Goal: Task Accomplishment & Management: Complete application form

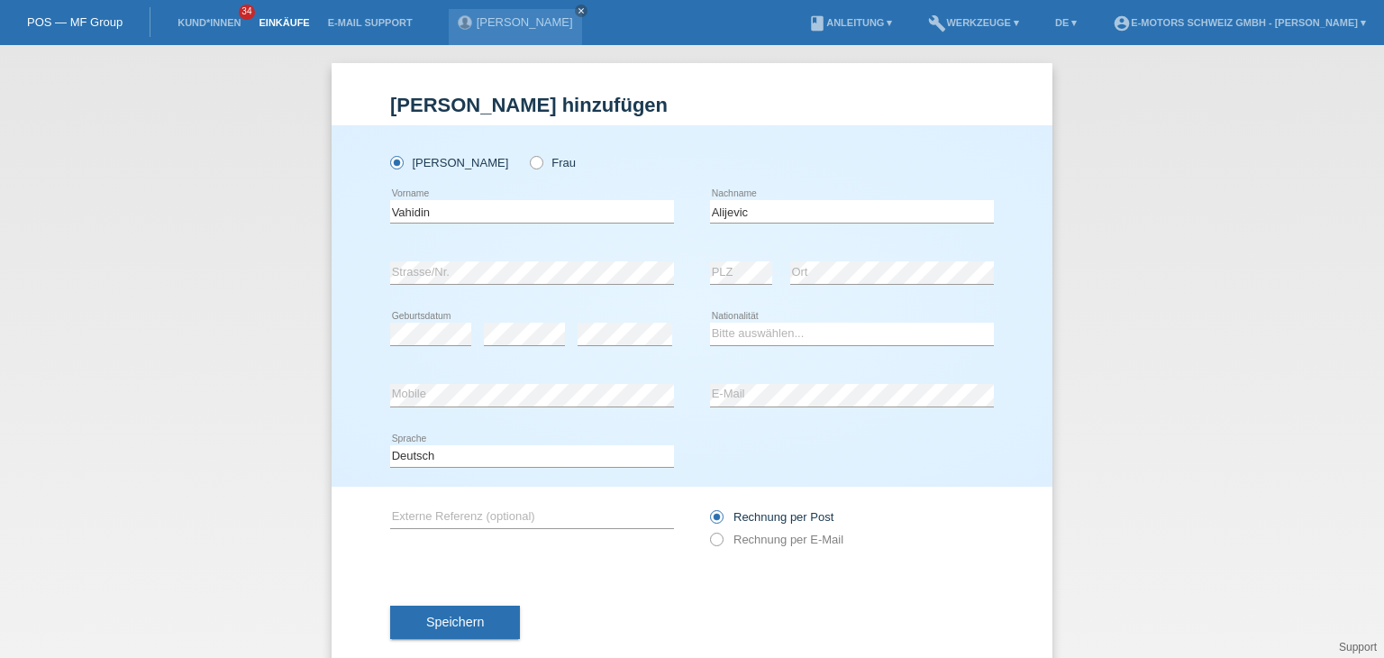
click at [297, 22] on link "Einkäufe" at bounding box center [284, 22] width 68 height 11
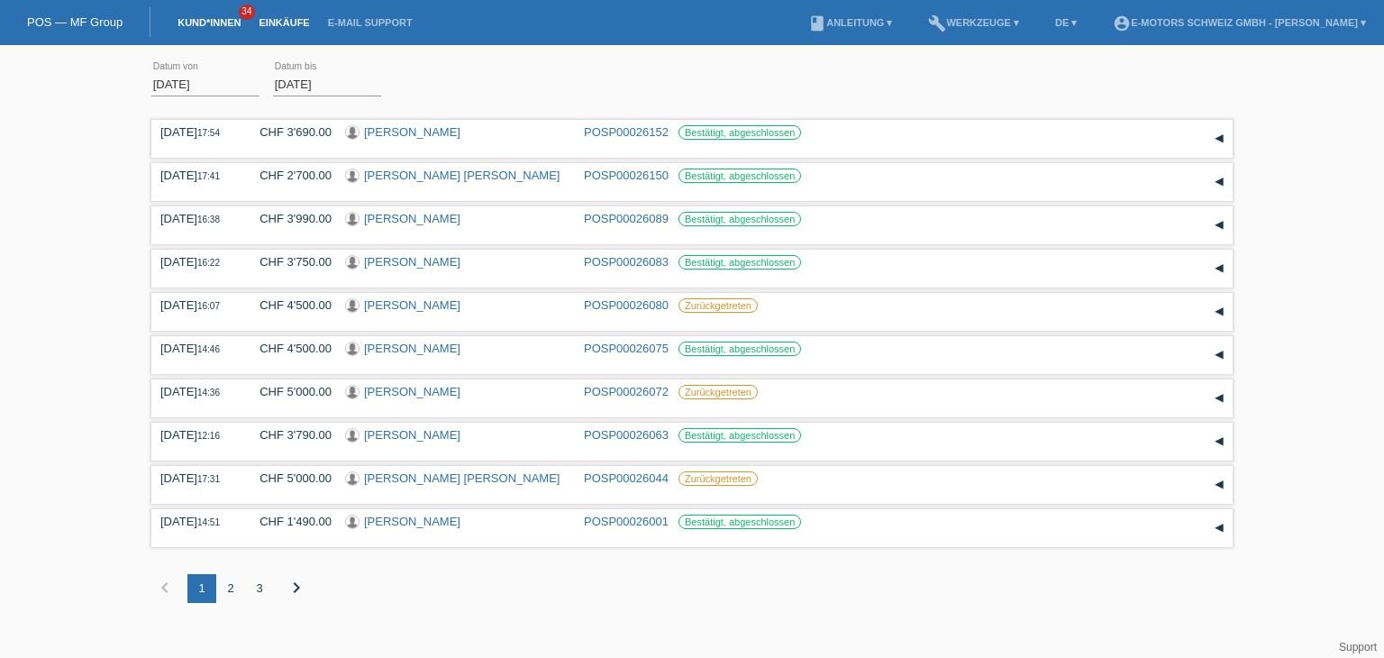
click at [207, 26] on link "Kund*innen" at bounding box center [208, 22] width 81 height 11
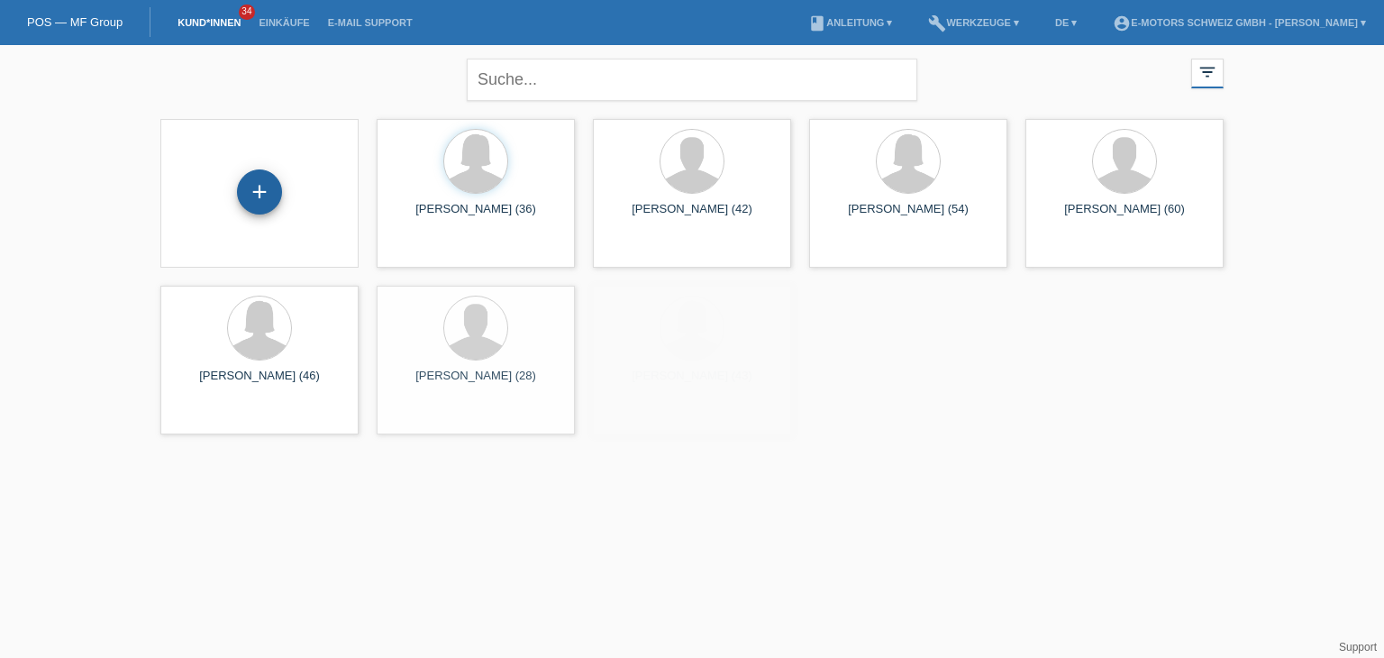
click at [262, 197] on div "+" at bounding box center [259, 191] width 45 height 45
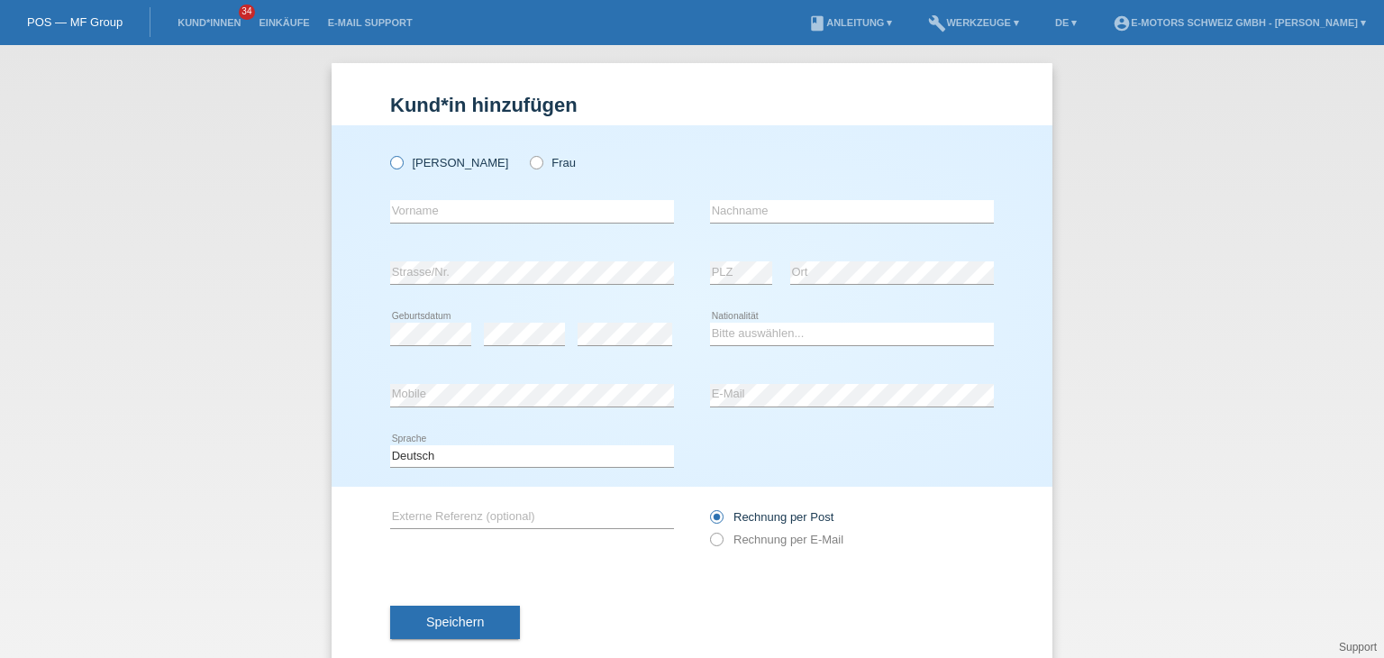
click at [398, 165] on label "Herr" at bounding box center [449, 163] width 118 height 14
click at [398, 165] on input "Herr" at bounding box center [396, 162] width 12 height 12
radio input "true"
click at [419, 214] on input "text" at bounding box center [532, 211] width 284 height 23
paste input "[PERSON_NAME]"
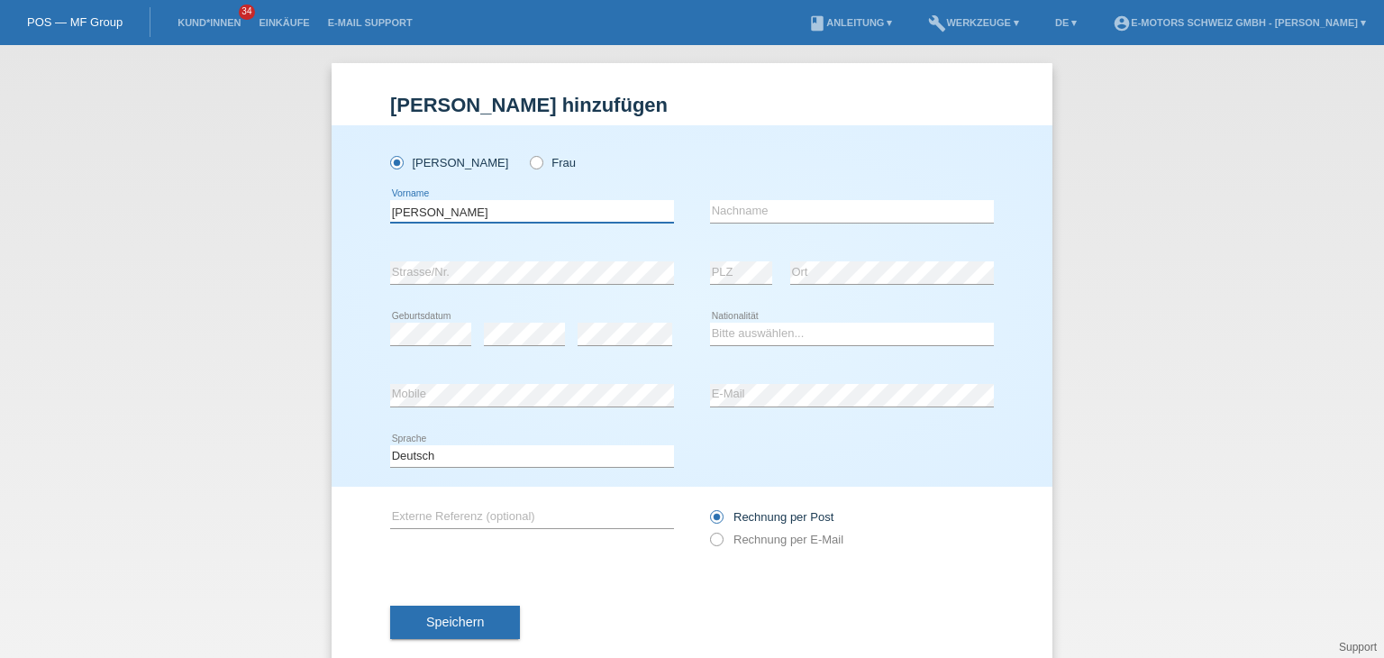
drag, startPoint x: 489, startPoint y: 212, endPoint x: 436, endPoint y: 217, distance: 53.4
click at [436, 217] on input "Victoras Dorin" at bounding box center [532, 211] width 284 height 23
type input "Victoras Dorin"
click at [749, 207] on input "text" at bounding box center [852, 211] width 284 height 23
paste input "Agavriloaie"
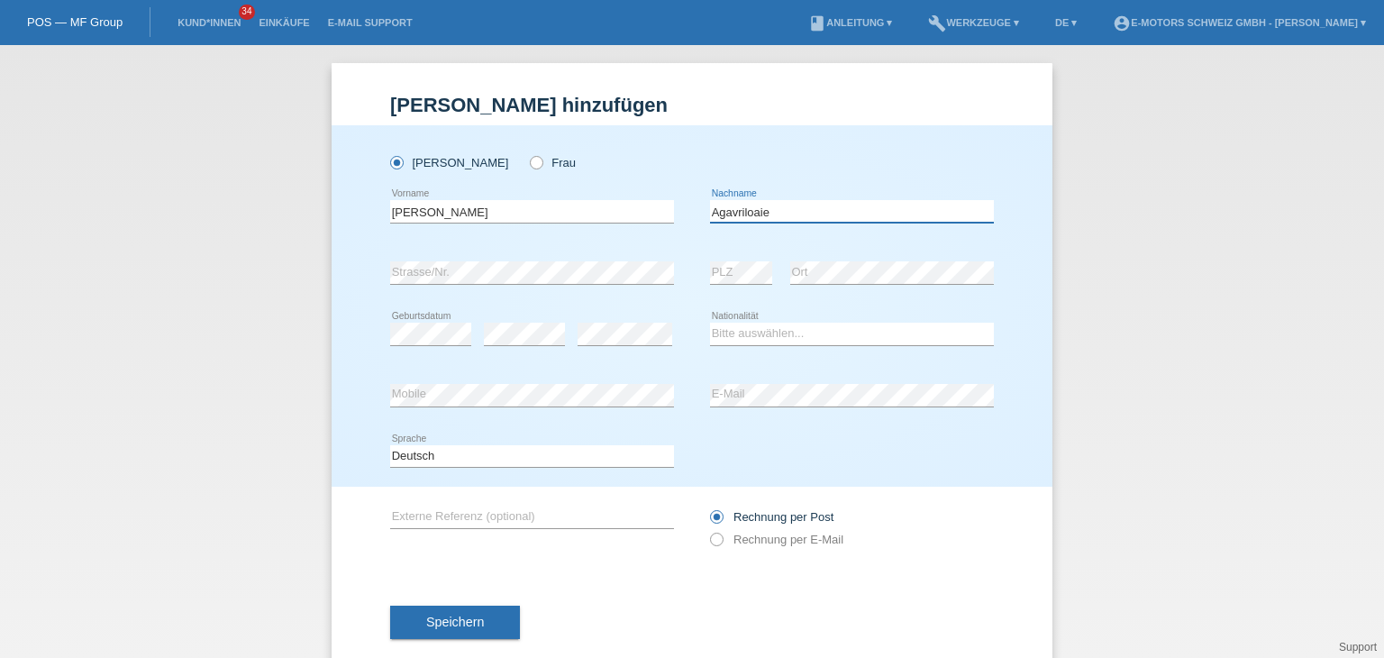
type input "Agavriloaie"
click at [902, 248] on div "error Ort" at bounding box center [892, 272] width 204 height 61
click at [686, 296] on div "error Strasse/Nr. error PLZ error Ort" at bounding box center [692, 272] width 604 height 61
click at [490, 345] on div "error" at bounding box center [524, 334] width 81 height 61
click at [795, 336] on select "Bitte auswählen... Schweiz Deutschland Liechtenstein Österreich ------------ Af…" at bounding box center [852, 333] width 284 height 22
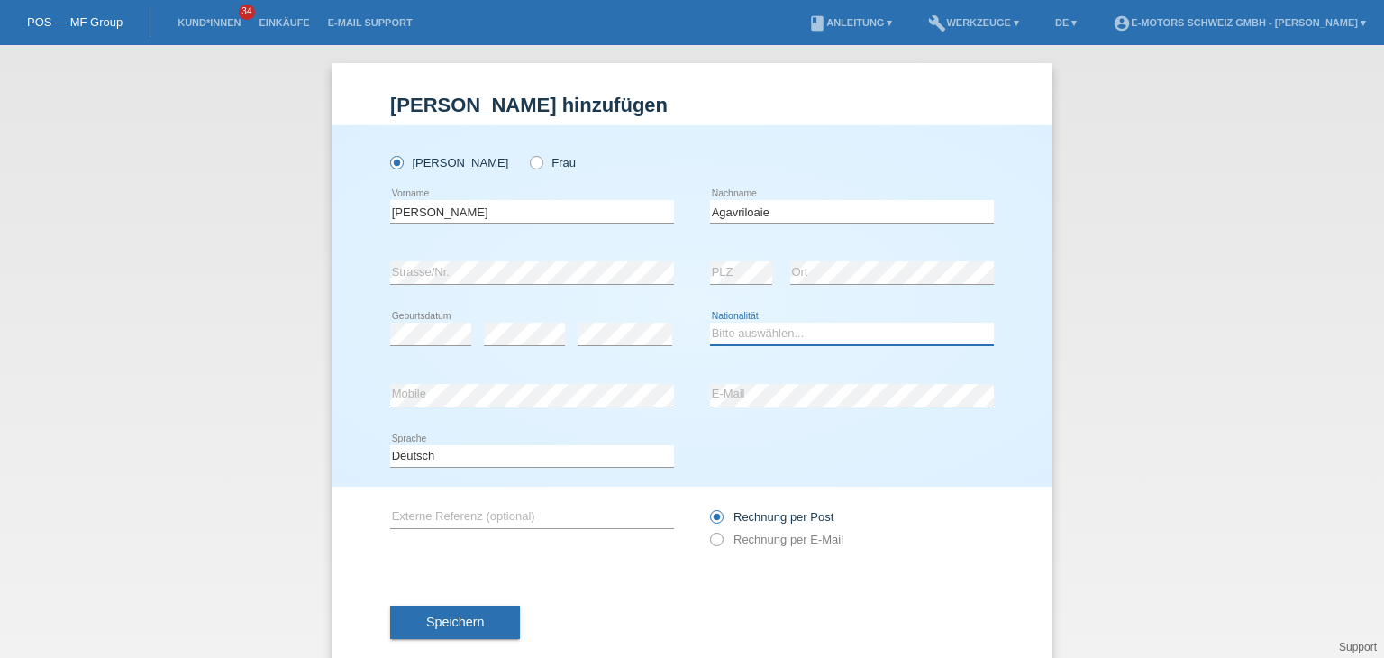
select select "RO"
click at [710, 322] on select "Bitte auswählen... Schweiz Deutschland Liechtenstein Österreich ------------ Af…" at bounding box center [852, 333] width 284 height 22
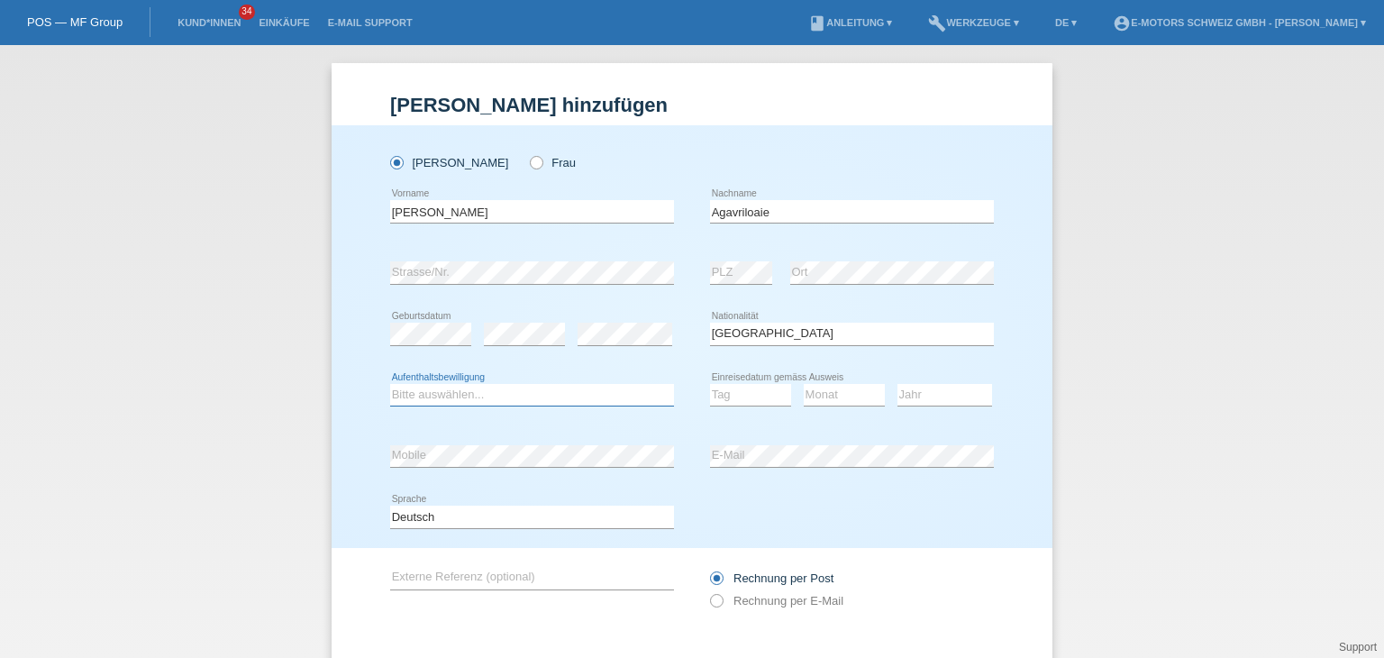
click at [405, 397] on select "Bitte auswählen... C B B - Flüchtlingsstatus Andere" at bounding box center [532, 395] width 284 height 22
select select "B"
click at [390, 384] on select "Bitte auswählen... C B B - Flüchtlingsstatus Andere" at bounding box center [532, 395] width 284 height 22
click at [729, 390] on select "Tag 01 02 03 04 05 06 07 08 09 10 11" at bounding box center [750, 395] width 81 height 22
select select "02"
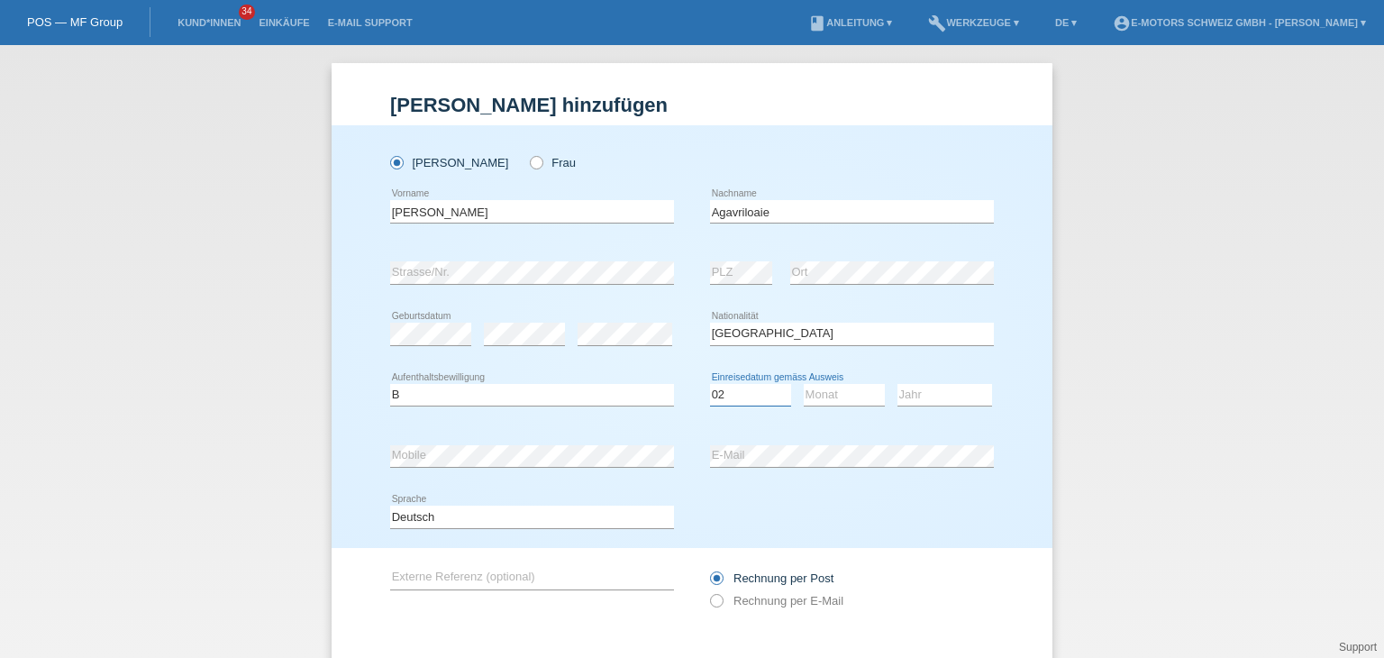
click at [710, 384] on select "Tag 01 02 03 04 05 06 07 08 09 10 11" at bounding box center [750, 395] width 81 height 22
click at [837, 394] on select "Monat 01 02 03 04 05 06 07 08 09 10 11" at bounding box center [844, 395] width 81 height 22
select select "02"
click at [804, 384] on select "Monat 01 02 03 04 05 06 07 08 09 10 11" at bounding box center [844, 395] width 81 height 22
click at [956, 398] on select "Jahr 2025 2024 2023 2022 2021 2020 2019 2018 2017 2016 2015 2014 2013 2012 2011…" at bounding box center [944, 395] width 95 height 22
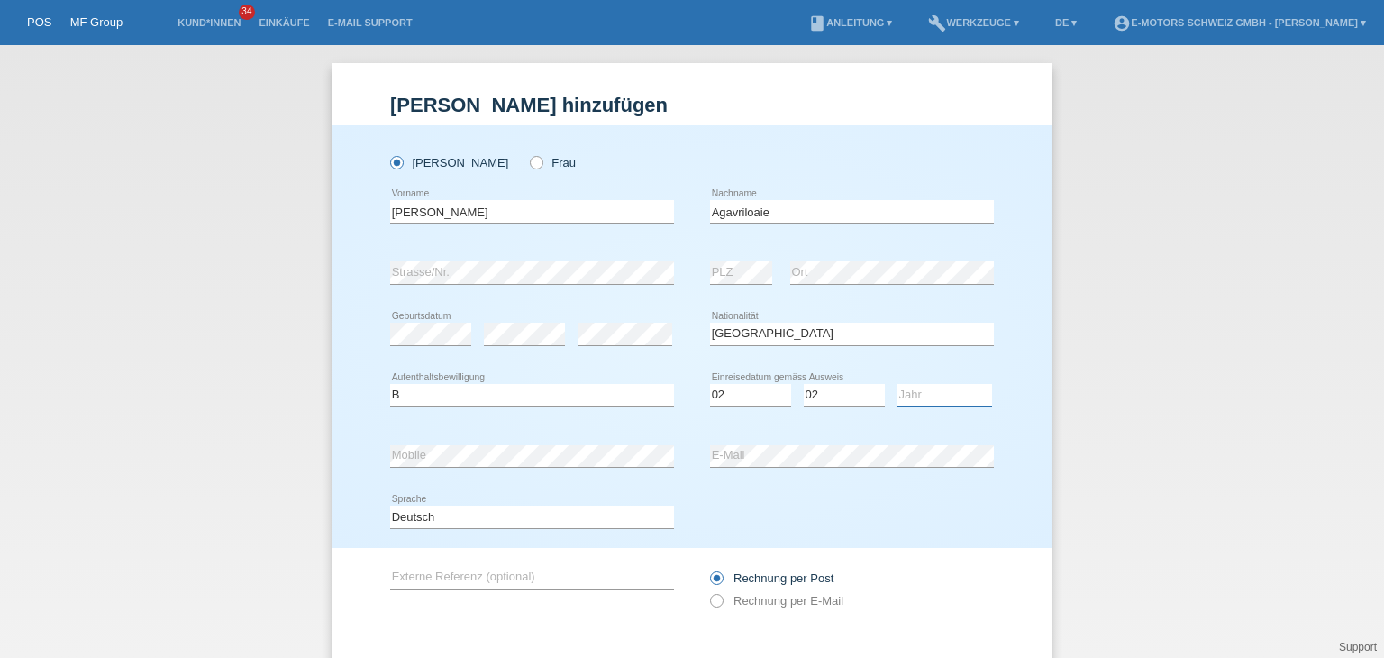
select select "2021"
click at [897, 384] on select "Jahr 2025 2024 2023 2022 2021 2020 2019 2018 2017 2016 2015 2014 2013 2012 2011…" at bounding box center [944, 395] width 95 height 22
click at [937, 529] on div "Deutsch Français Italiano English error Sprache" at bounding box center [692, 516] width 604 height 61
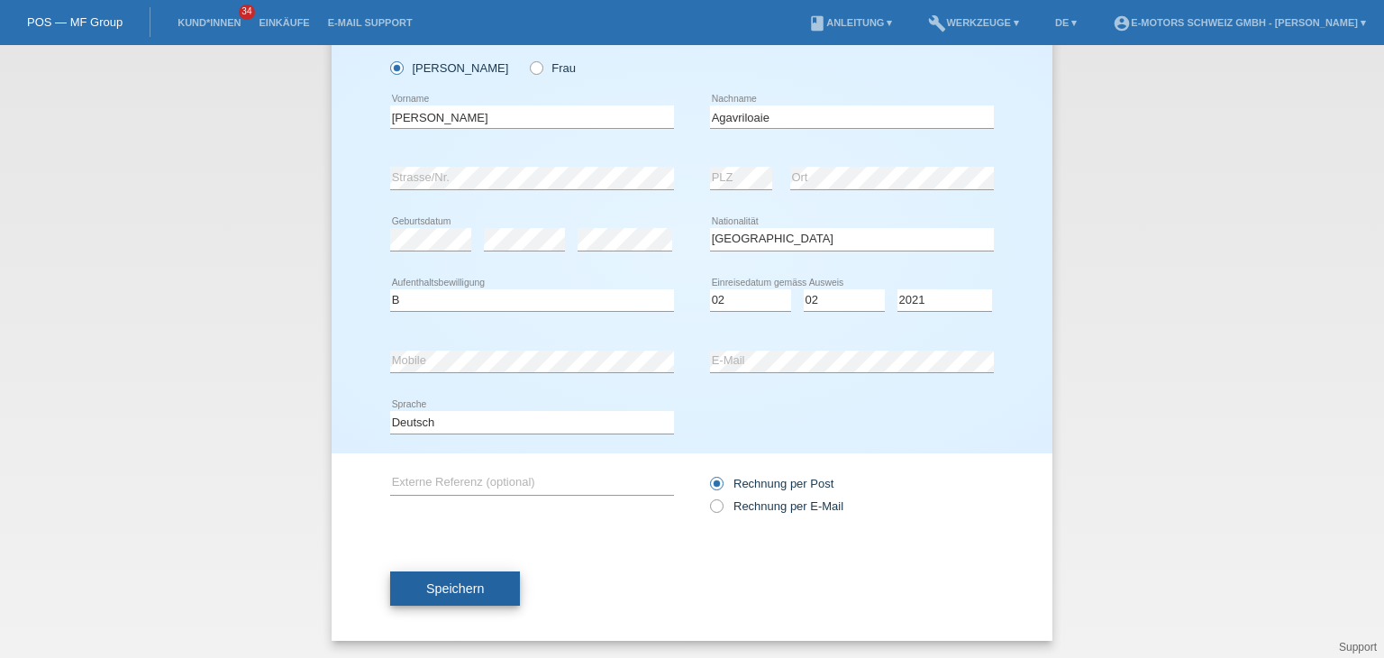
click at [436, 588] on span "Speichern" at bounding box center [455, 588] width 58 height 14
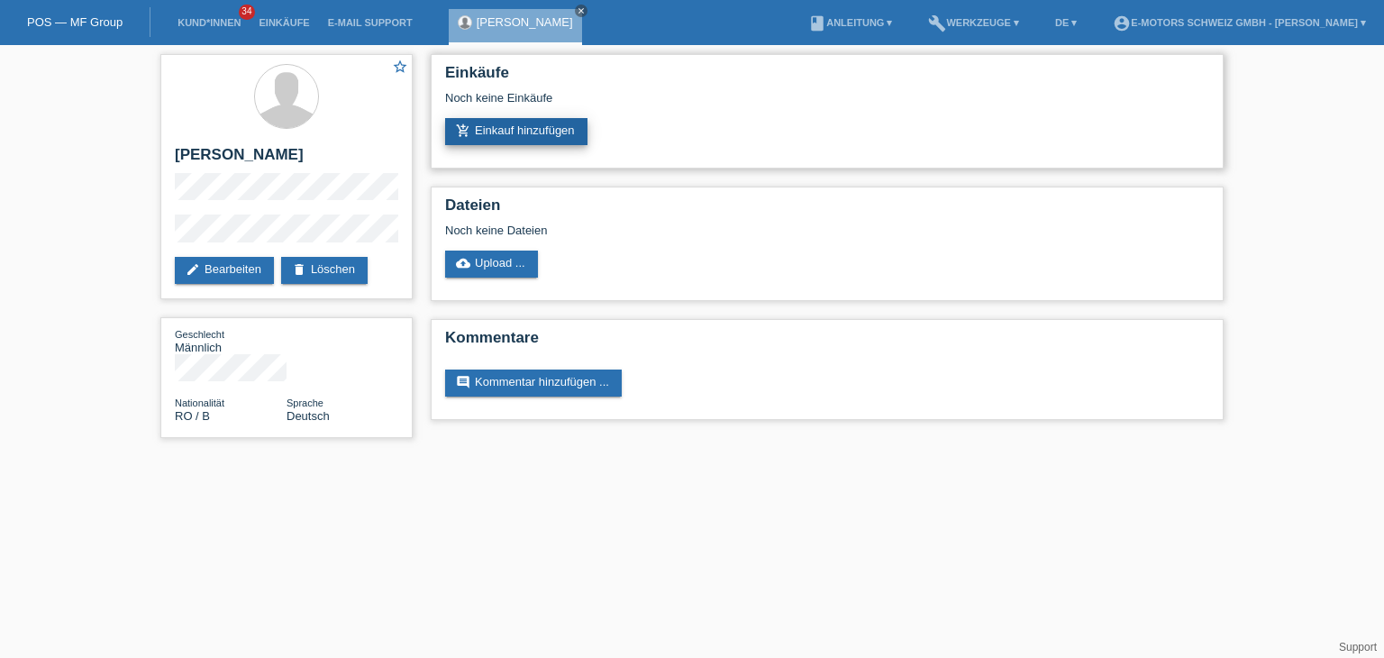
click at [478, 123] on link "add_shopping_cart Einkauf hinzufügen" at bounding box center [516, 131] width 142 height 27
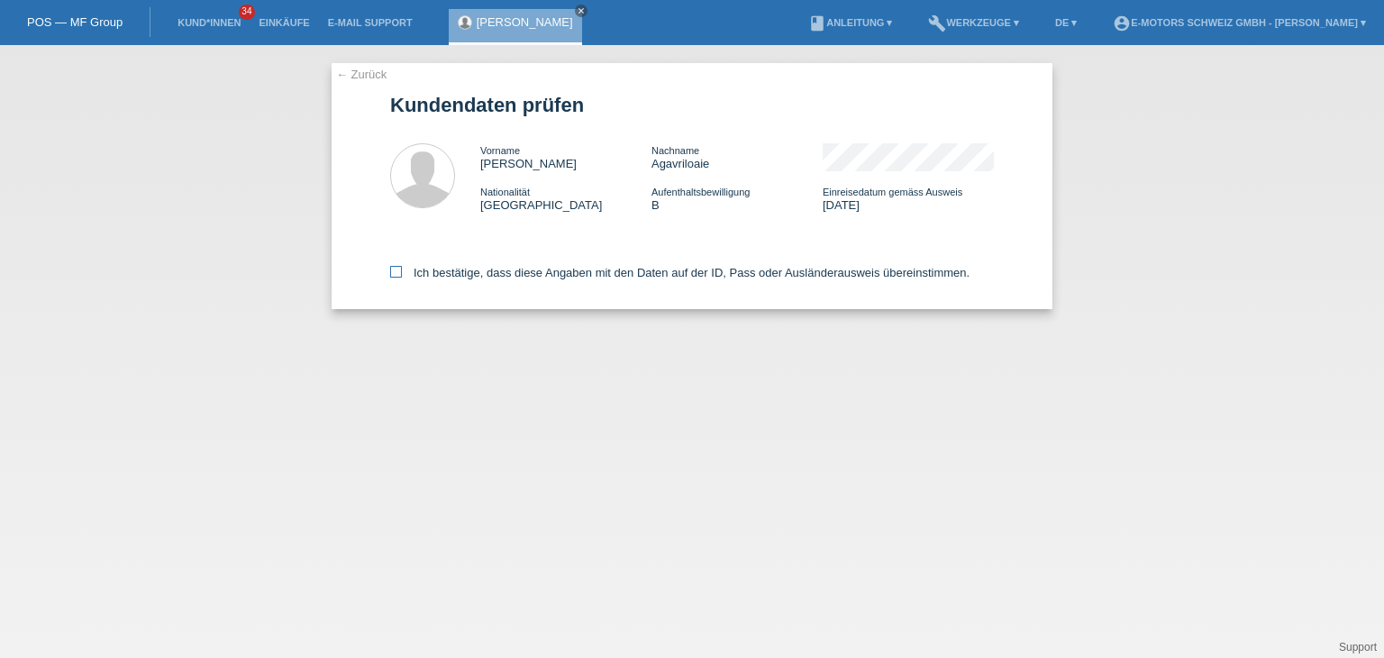
click at [397, 271] on div "Ich bestätige, dass diese Angaben mit den Daten auf der ID, Pass oder Ausländer…" at bounding box center [692, 269] width 604 height 79
click at [395, 273] on icon at bounding box center [396, 272] width 12 height 12
click at [395, 273] on input "Ich bestätige, dass diese Angaben mit den Daten auf der ID, Pass oder Ausländer…" at bounding box center [396, 272] width 12 height 12
checkbox input "true"
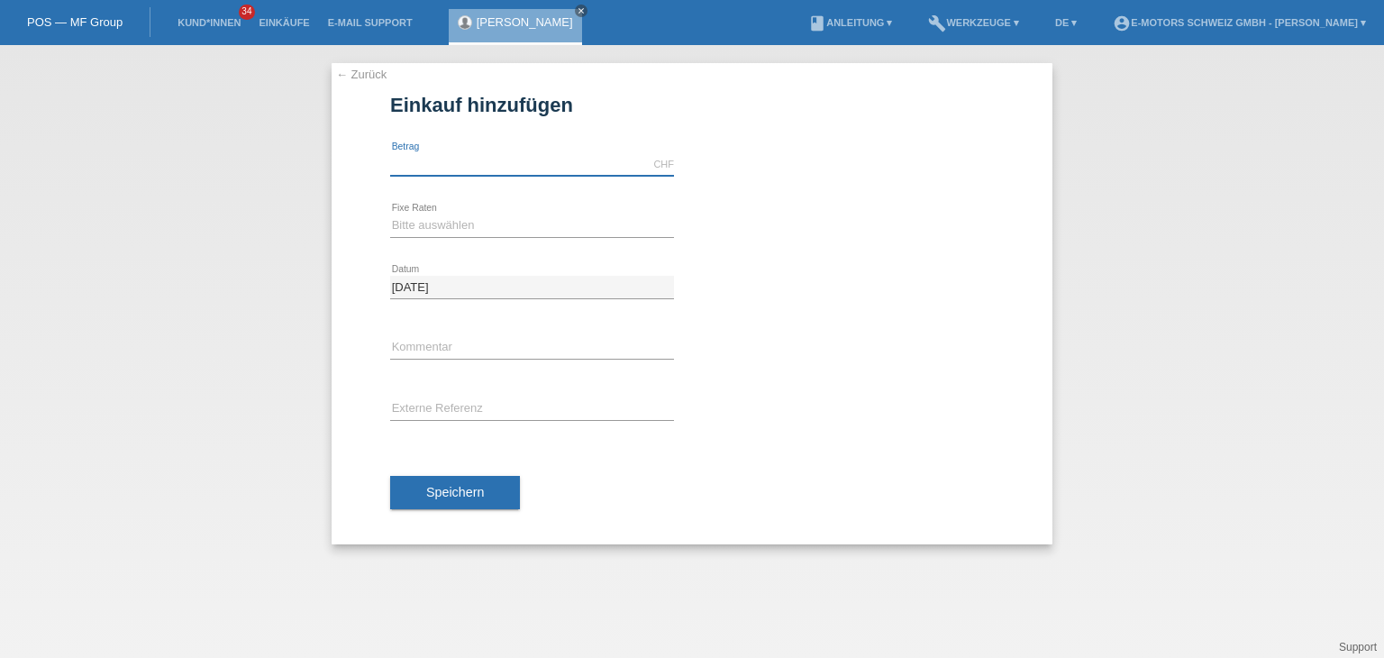
click at [395, 169] on input "text" at bounding box center [532, 164] width 284 height 23
type input "5000.00"
click at [437, 226] on select "Bitte auswählen 12 Raten 24 Raten 36 Raten 48 Raten" at bounding box center [532, 225] width 284 height 22
click at [390, 214] on select "Bitte auswählen 12 Raten 24 Raten 36 Raten 48 Raten" at bounding box center [532, 225] width 284 height 22
click at [454, 213] on div "Bitte auswählen 12 Raten 24 Raten 36 Raten 48 Raten error Fixe Raten" at bounding box center [532, 225] width 284 height 61
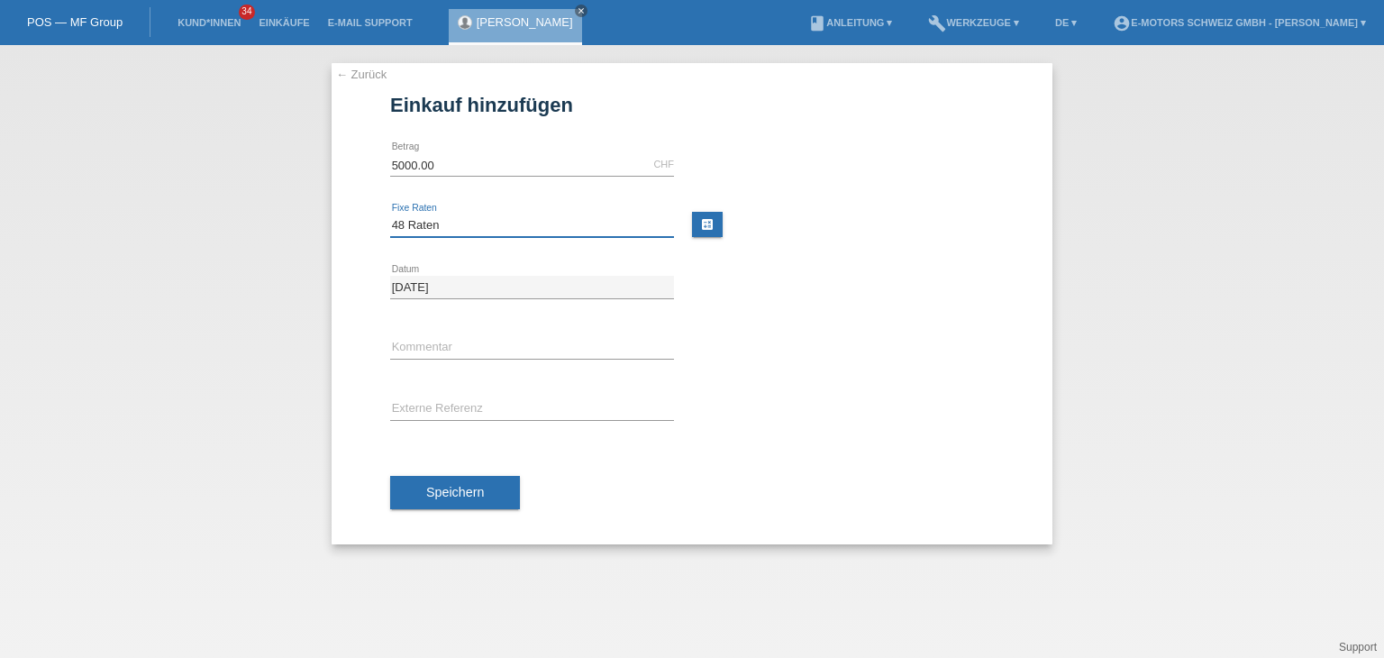
click at [450, 227] on select "Bitte auswählen 12 Raten 24 Raten 36 Raten 48 Raten" at bounding box center [532, 225] width 284 height 22
select select "214"
click at [390, 214] on select "Bitte auswählen 12 Raten 24 Raten 36 Raten 48 Raten" at bounding box center [532, 225] width 284 height 22
click at [443, 346] on input "text" at bounding box center [532, 348] width 284 height 23
type input "Philiippe"
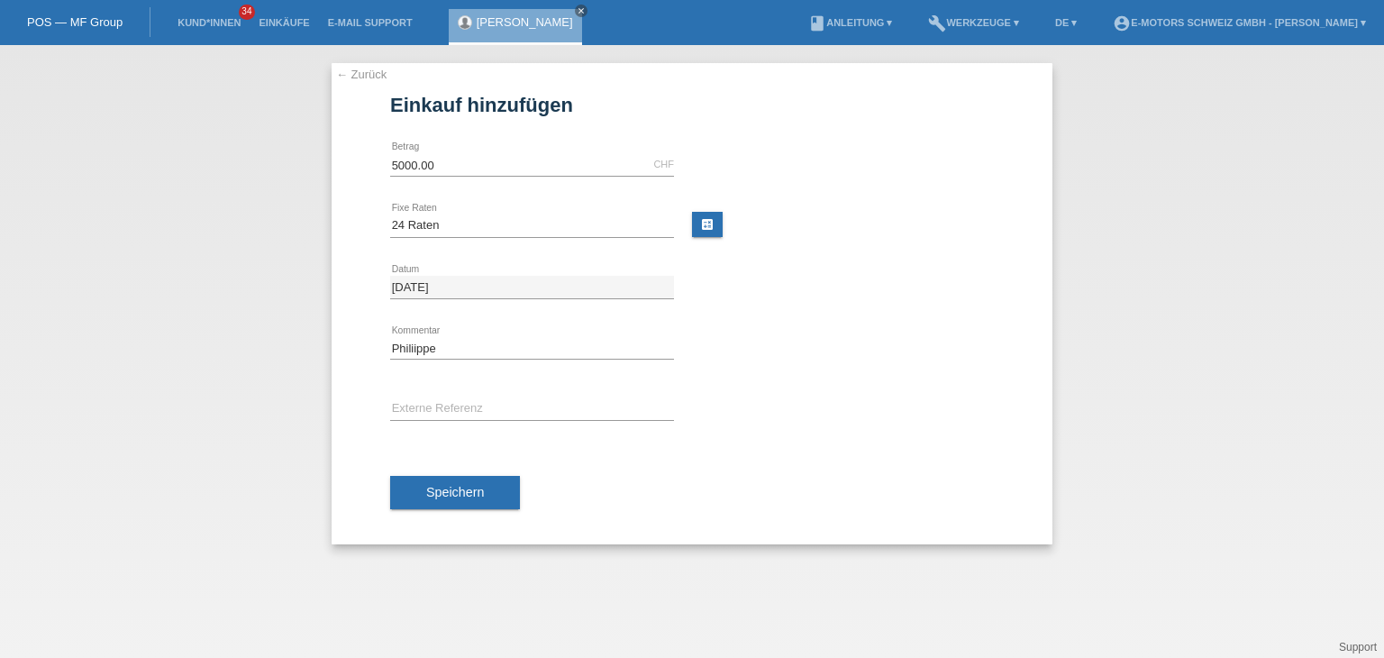
click at [451, 520] on div "Speichern" at bounding box center [692, 492] width 604 height 104
click at [423, 484] on button "Speichern" at bounding box center [455, 493] width 130 height 34
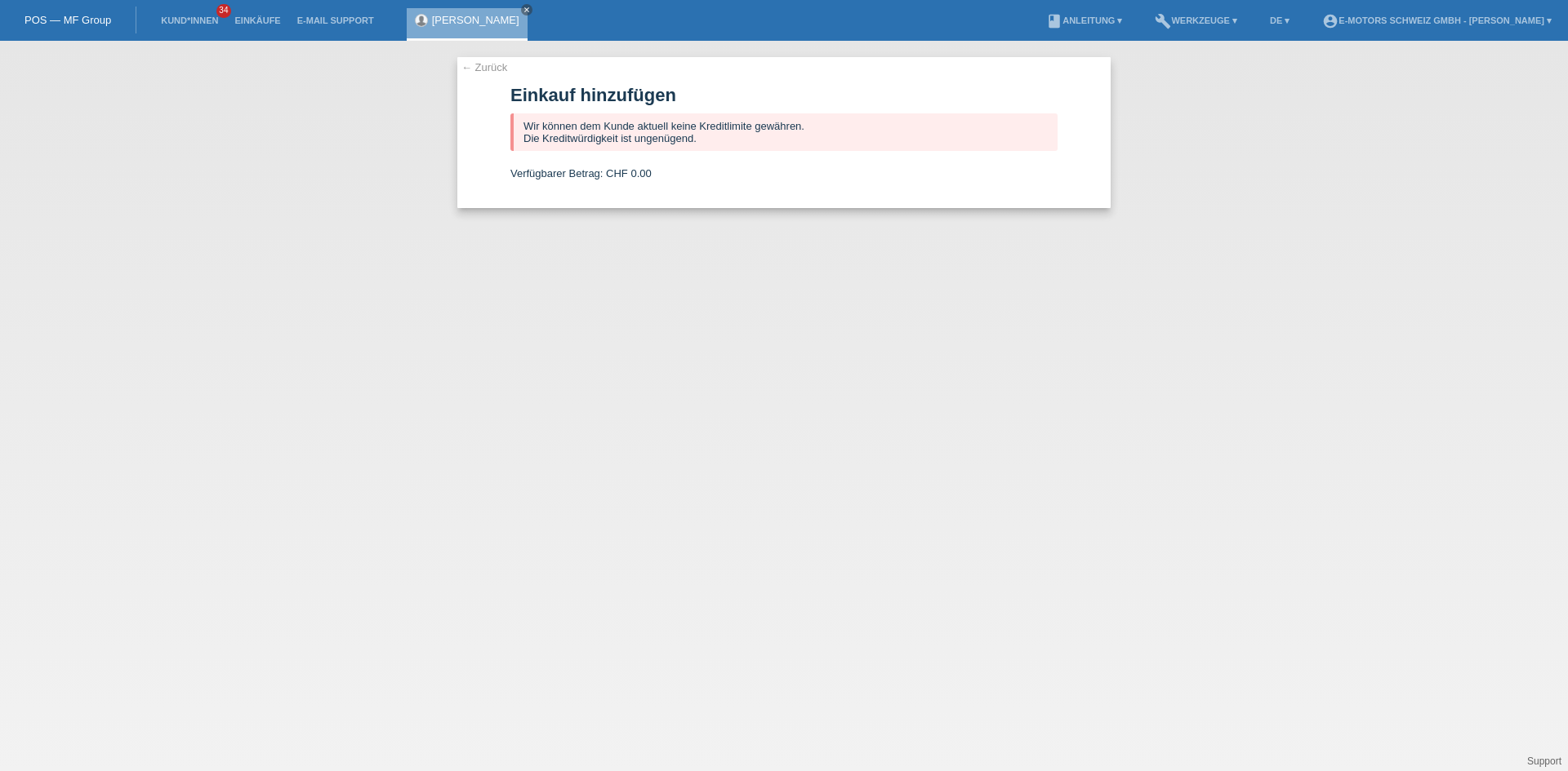
click at [489, 69] on link "← Zurück" at bounding box center [484, 68] width 45 height 13
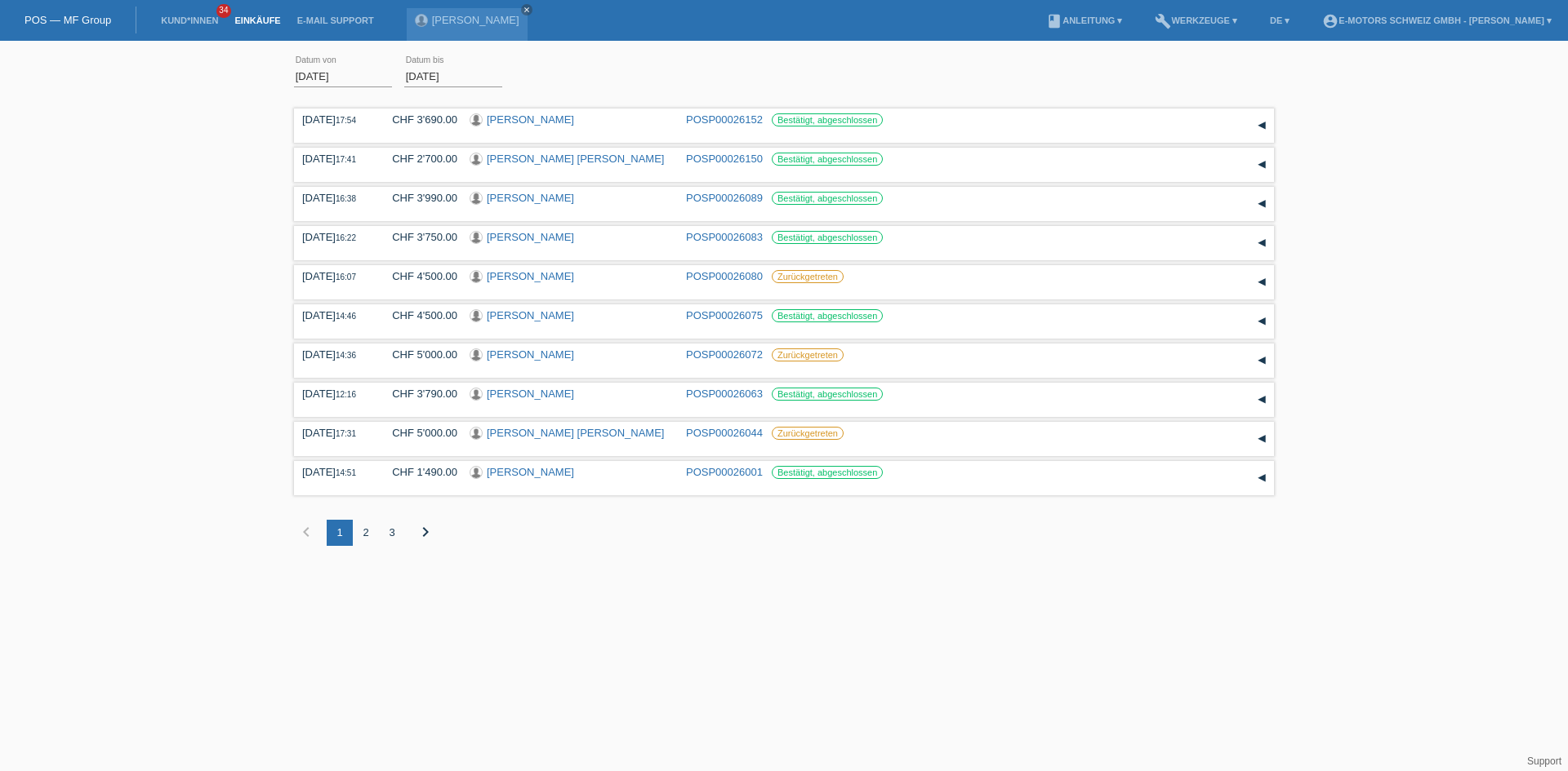
click at [368, 536] on div "2" at bounding box center [365, 533] width 26 height 26
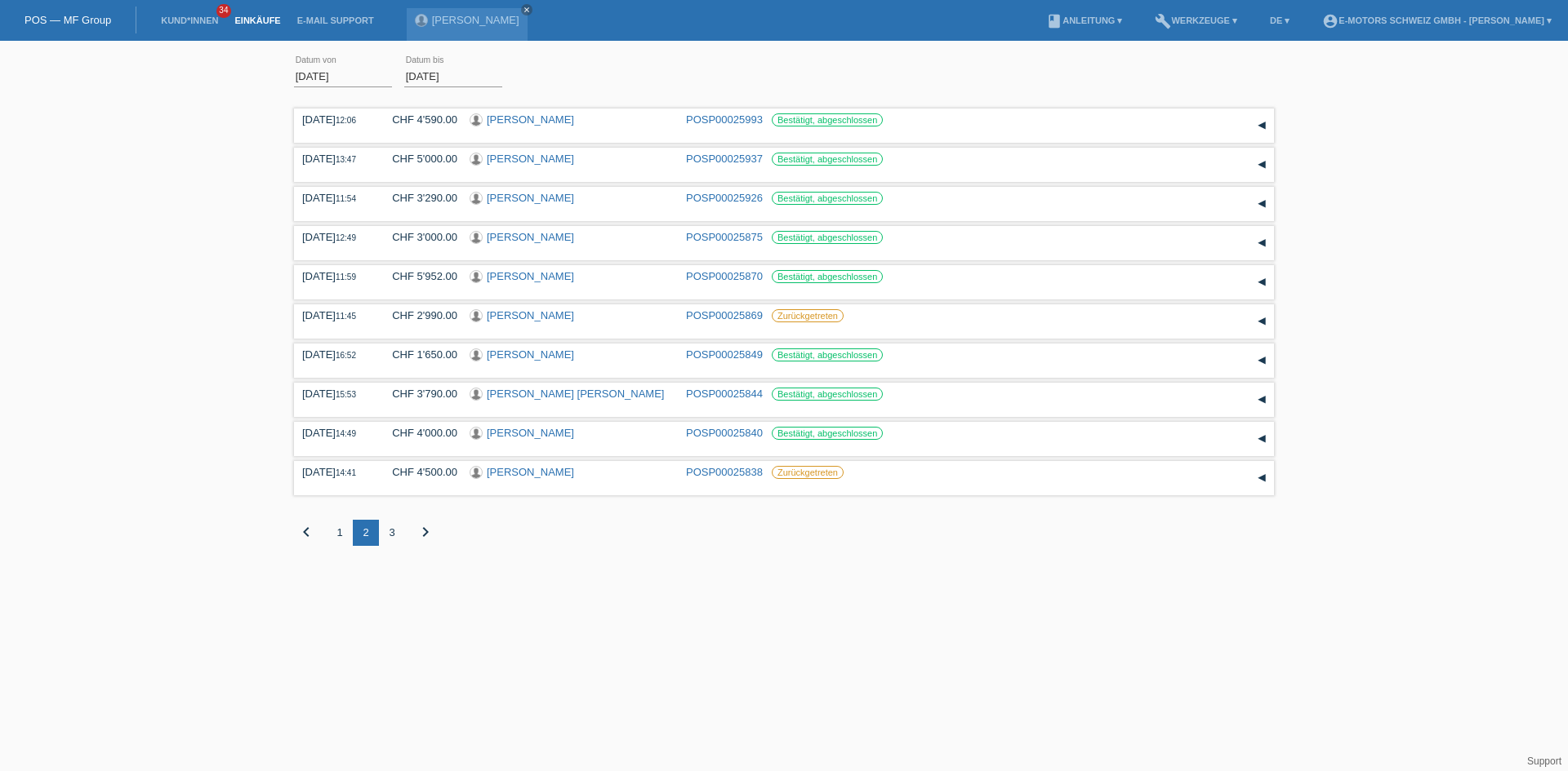
click at [391, 534] on div "3" at bounding box center [392, 533] width 26 height 26
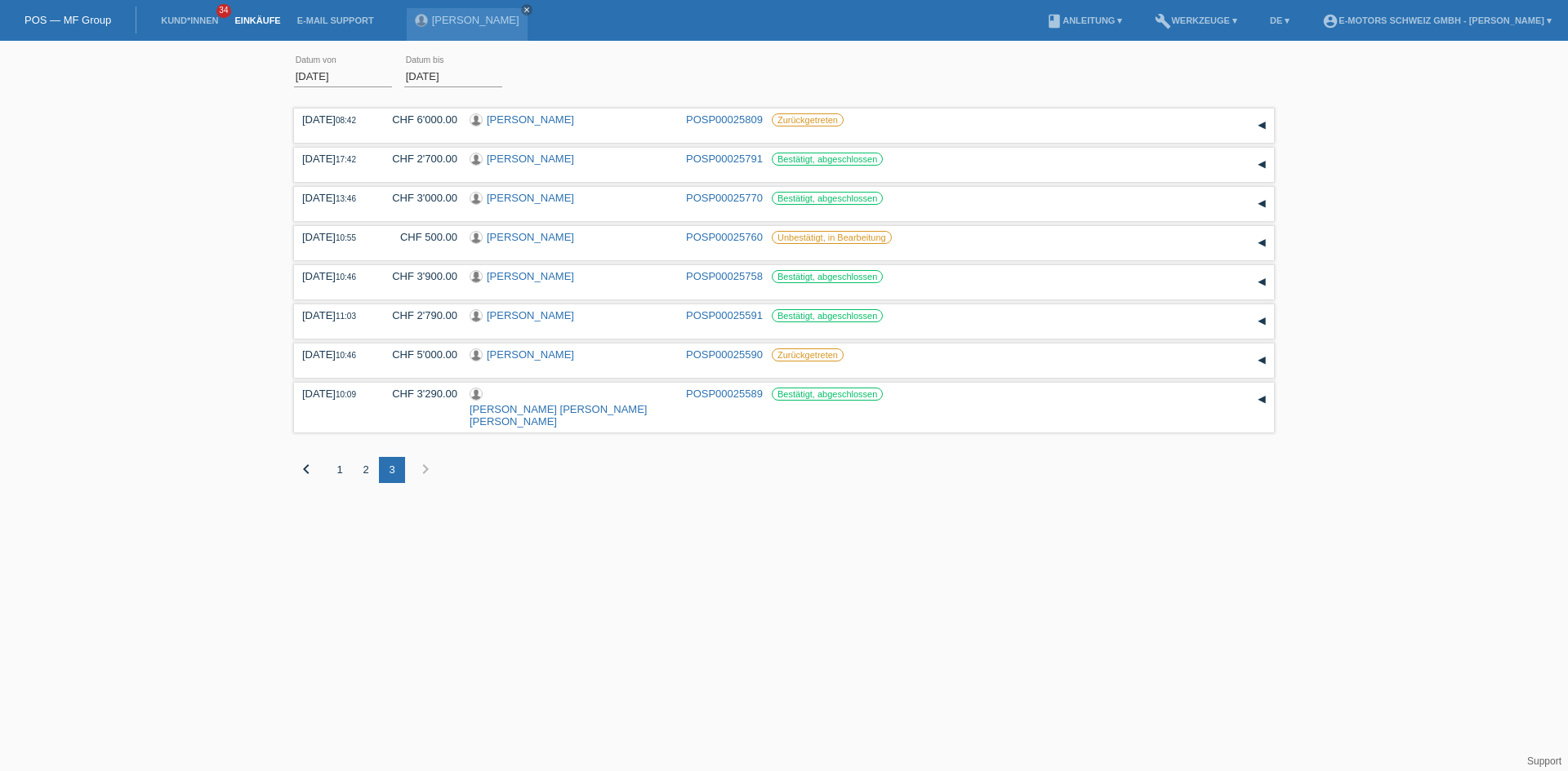
click at [426, 459] on icon "chevron_right" at bounding box center [426, 469] width 20 height 20
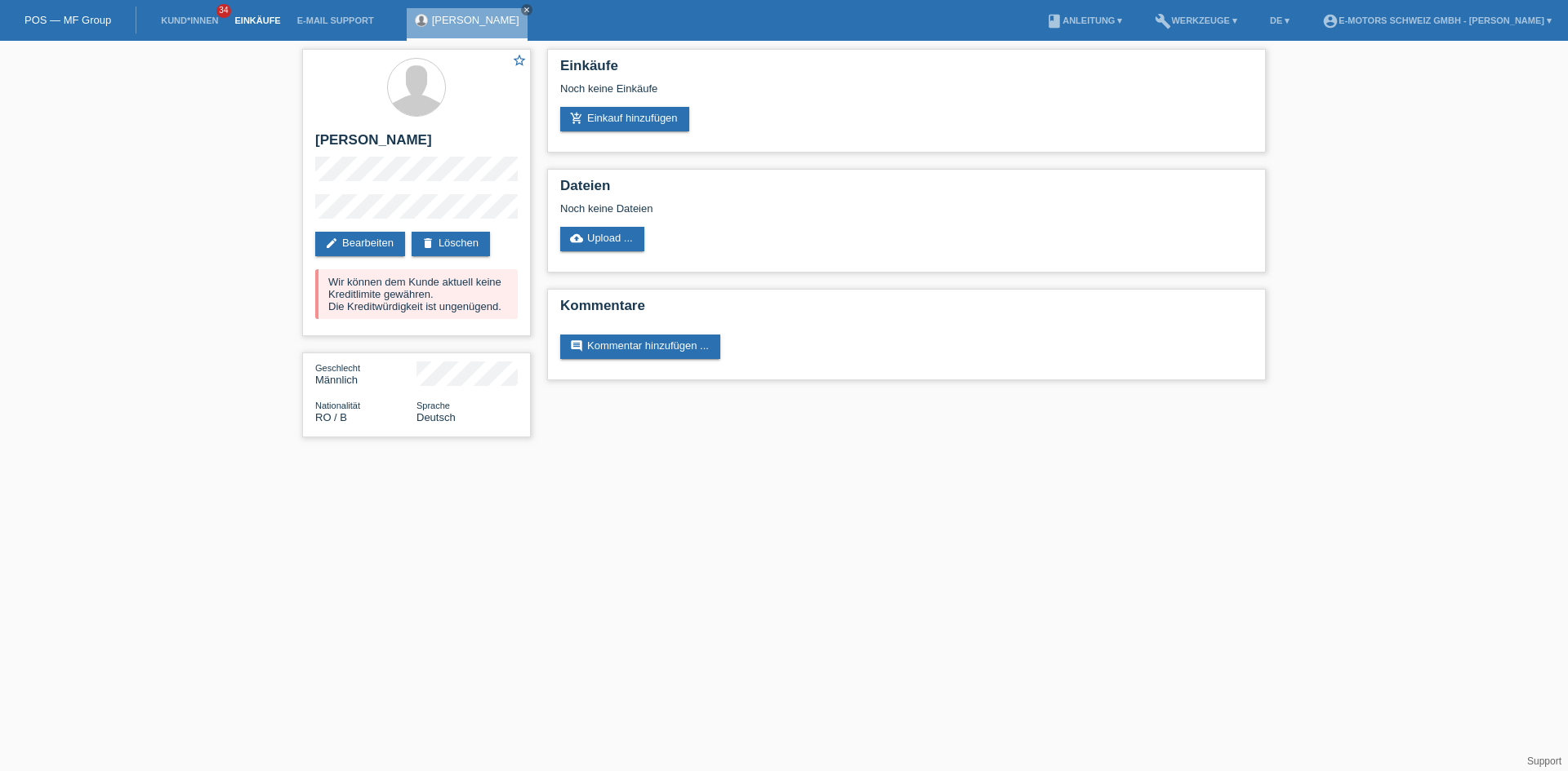
click at [263, 24] on link "Einkäufe" at bounding box center [257, 20] width 62 height 10
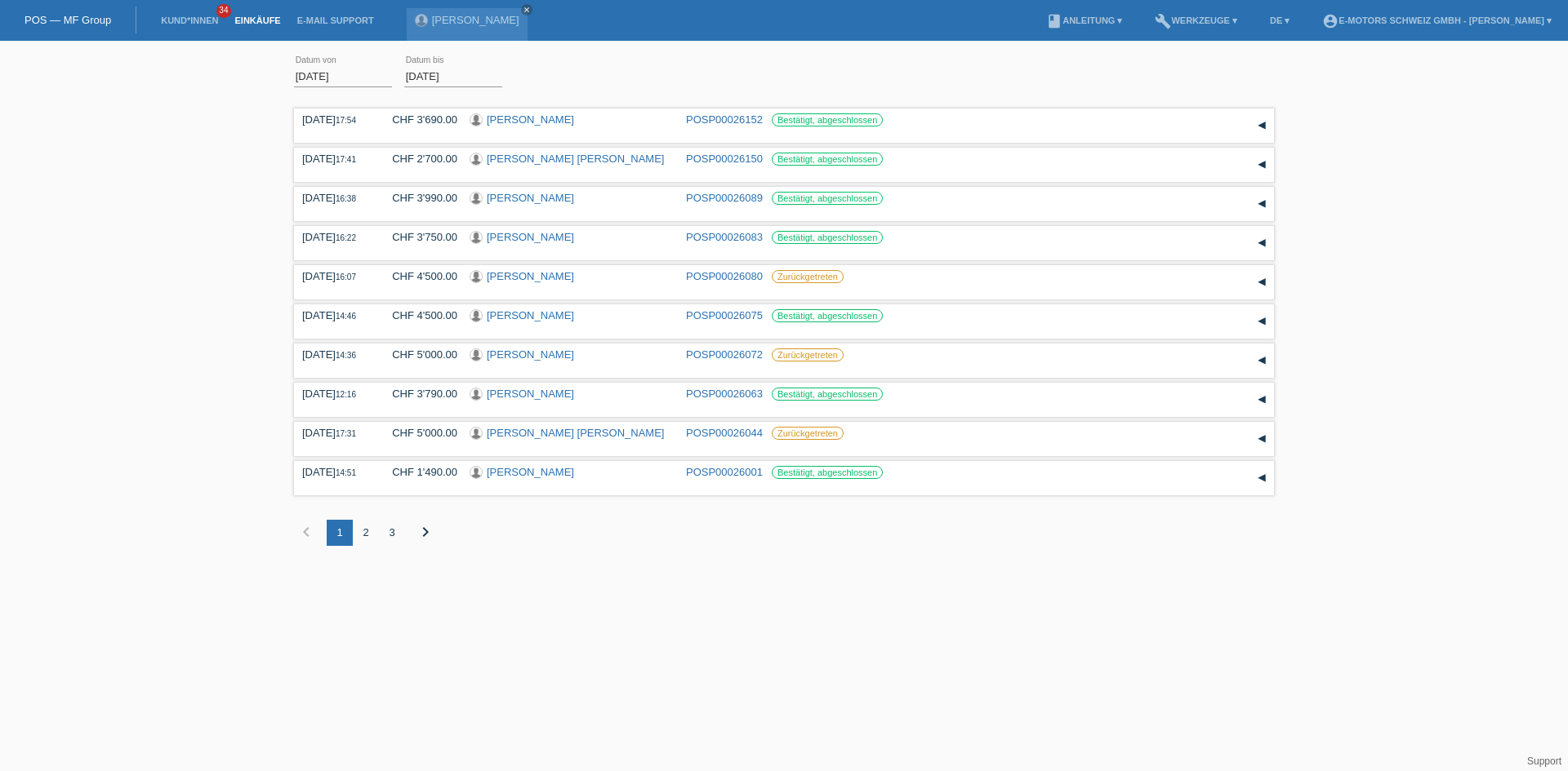
click at [259, 18] on link "Einkäufe" at bounding box center [257, 20] width 62 height 10
click at [198, 16] on link "Kund*innen" at bounding box center [189, 20] width 73 height 10
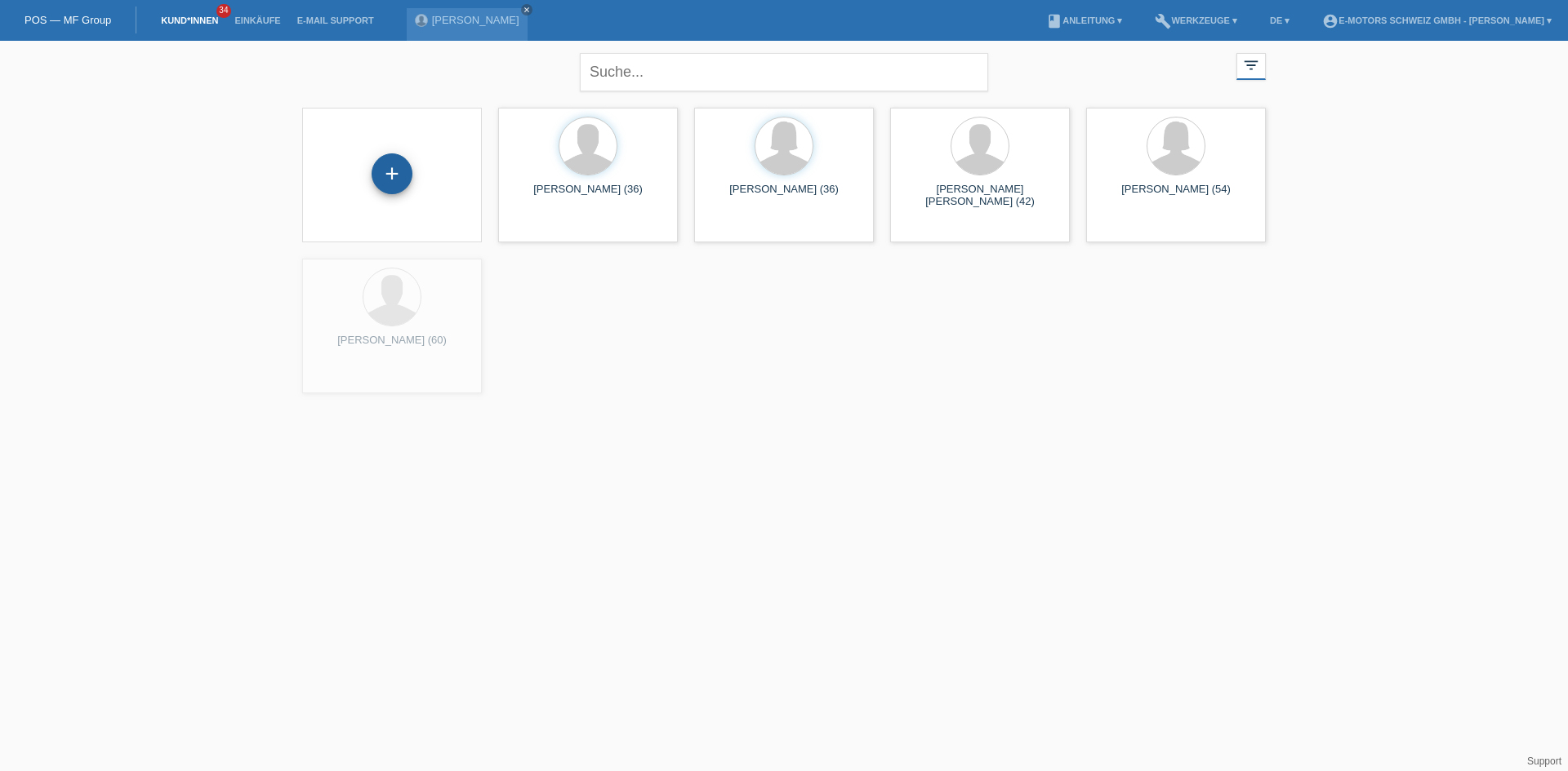
click at [394, 165] on div "+" at bounding box center [392, 173] width 41 height 41
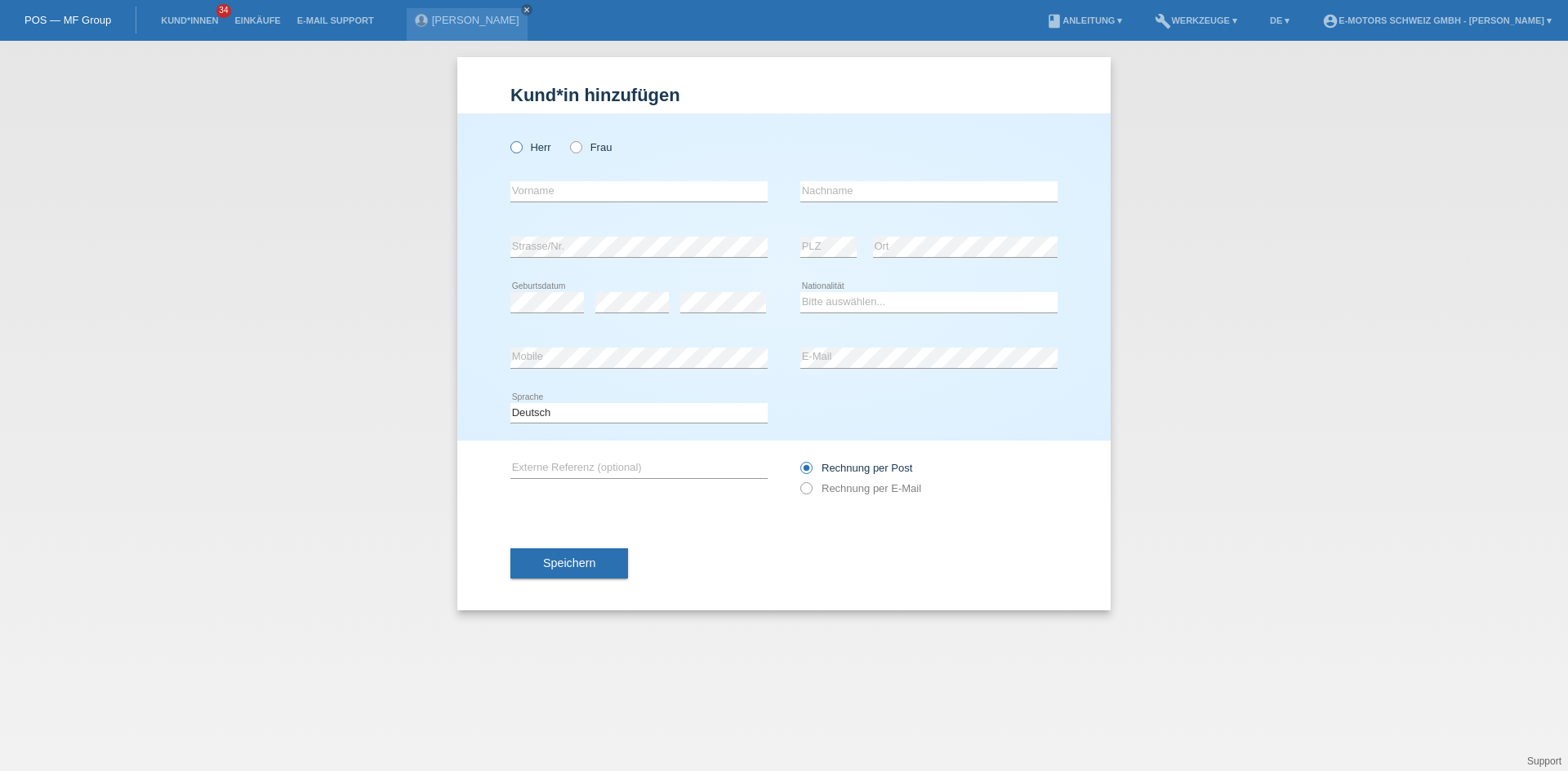
click at [508, 139] on icon at bounding box center [508, 139] width 0 height 0
click at [520, 149] on input "Herr" at bounding box center [516, 147] width 11 height 11
radio input "true"
click at [572, 210] on div "error Vorname" at bounding box center [639, 191] width 257 height 55
click at [584, 194] on input "text" at bounding box center [639, 191] width 257 height 21
